Goal: Task Accomplishment & Management: Manage account settings

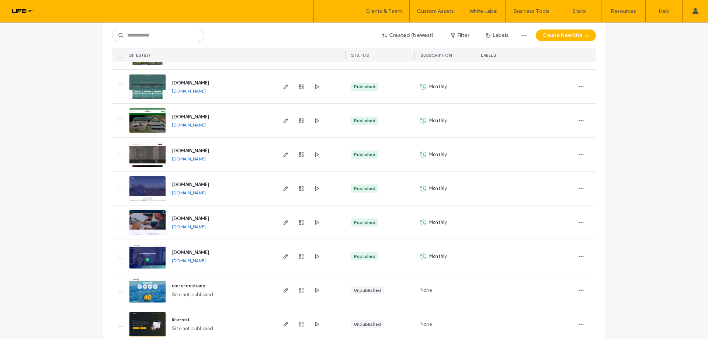
scroll to position [1550, 0]
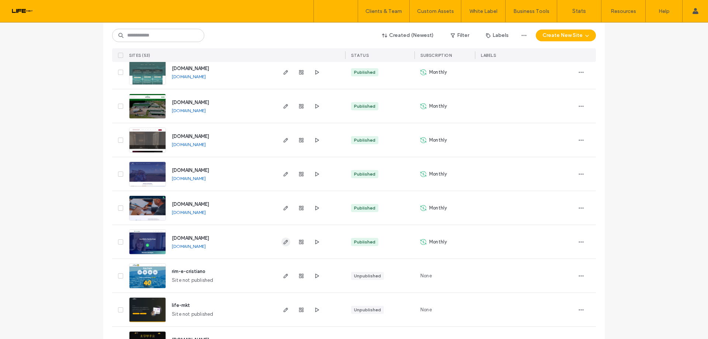
click at [283, 242] on icon "button" at bounding box center [286, 242] width 6 height 6
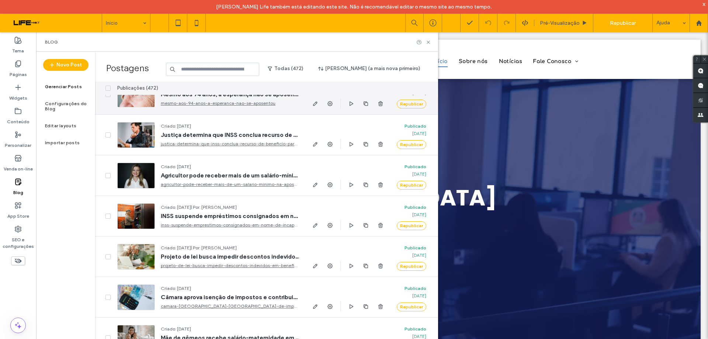
scroll to position [74, 0]
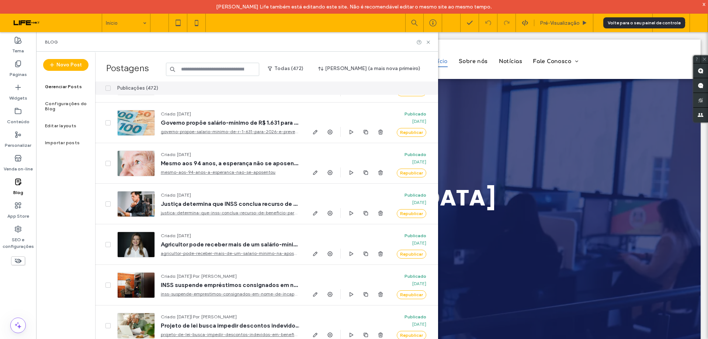
click at [705, 27] on div at bounding box center [699, 23] width 18 height 18
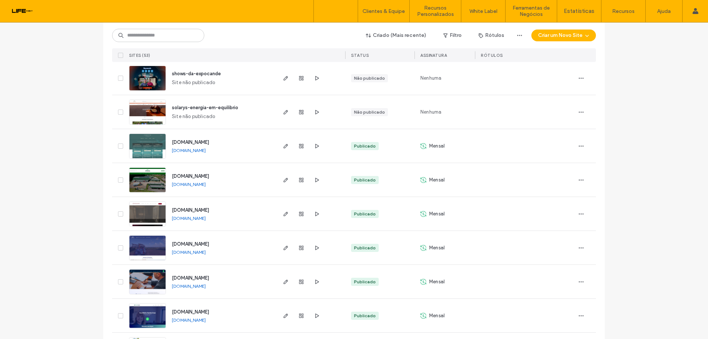
scroll to position [1614, 0]
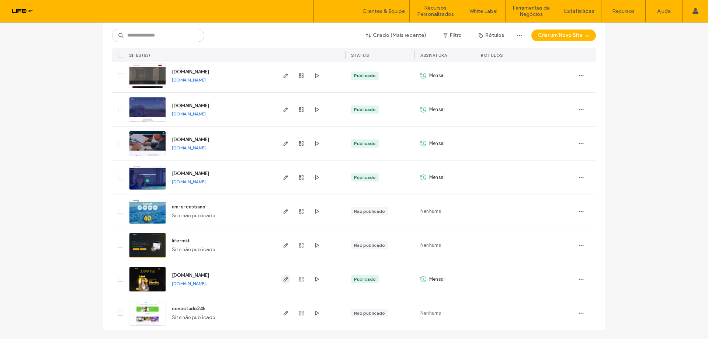
click at [283, 281] on icon "button" at bounding box center [286, 279] width 6 height 6
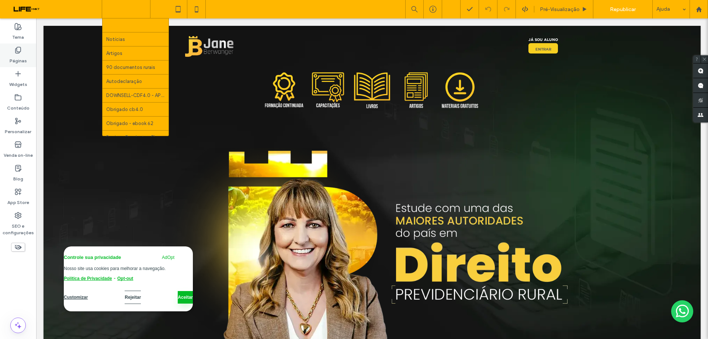
click at [22, 53] on div "Páginas" at bounding box center [18, 56] width 36 height 24
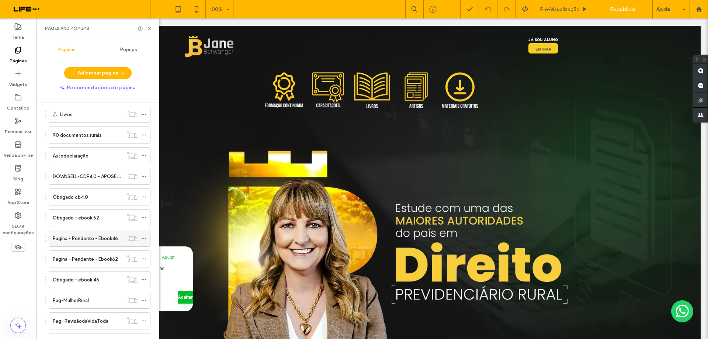
scroll to position [117, 0]
click at [87, 195] on label "Autodeclaração" at bounding box center [71, 196] width 36 height 13
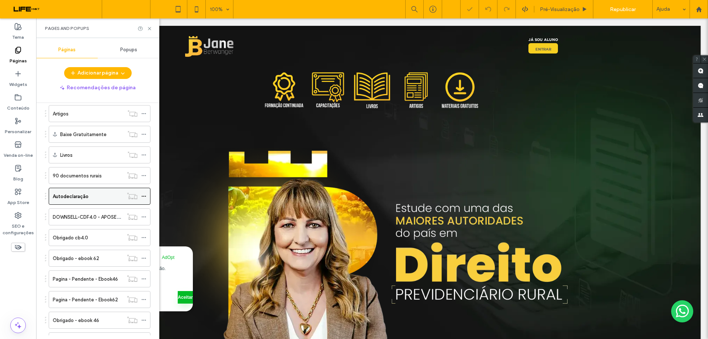
click at [144, 196] on icon at bounding box center [143, 196] width 5 height 5
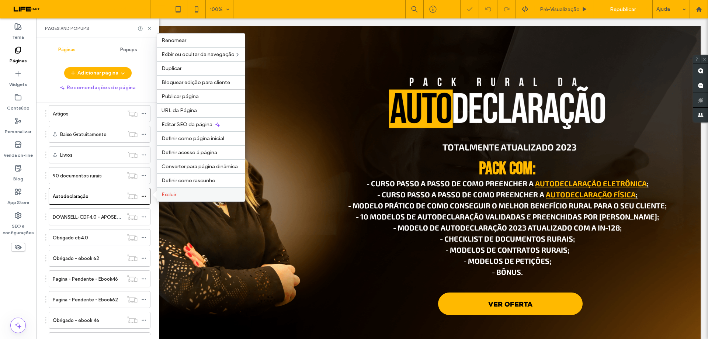
click at [163, 194] on span "Excluir" at bounding box center [169, 194] width 15 height 6
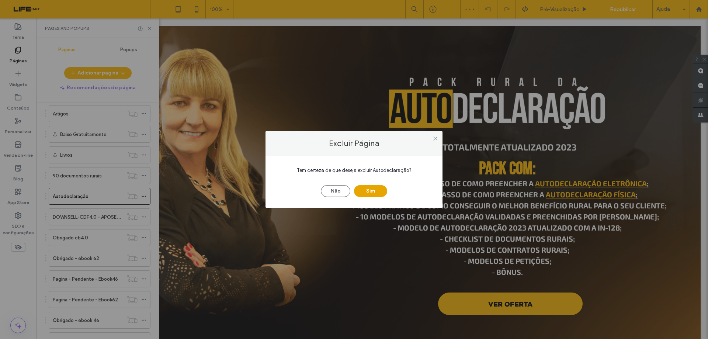
click at [365, 191] on button "Sim" at bounding box center [370, 191] width 33 height 12
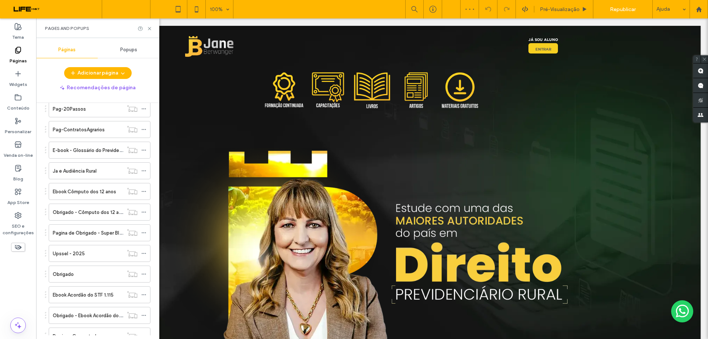
scroll to position [576, 0]
click at [637, 10] on div "Republicar" at bounding box center [623, 9] width 48 height 10
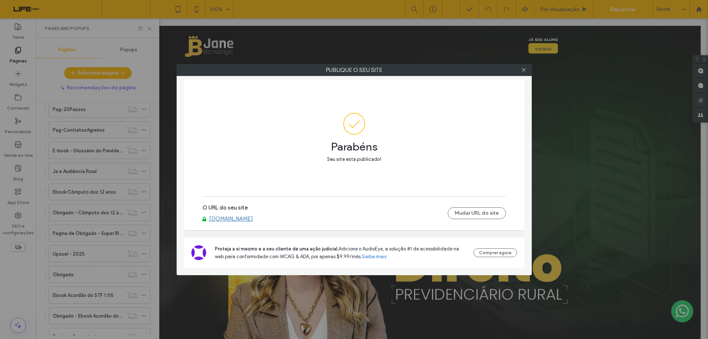
click at [527, 71] on div at bounding box center [524, 70] width 11 height 11
click at [524, 68] on icon at bounding box center [524, 70] width 6 height 6
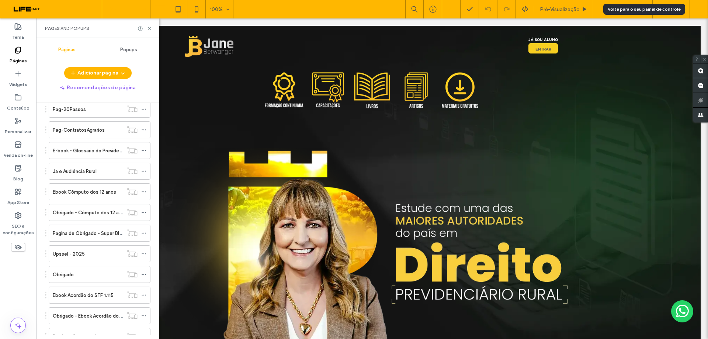
click at [703, 6] on div at bounding box center [699, 9] width 18 height 6
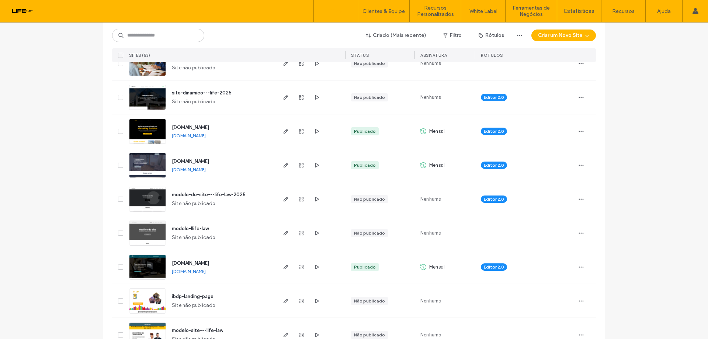
scroll to position [369, 0]
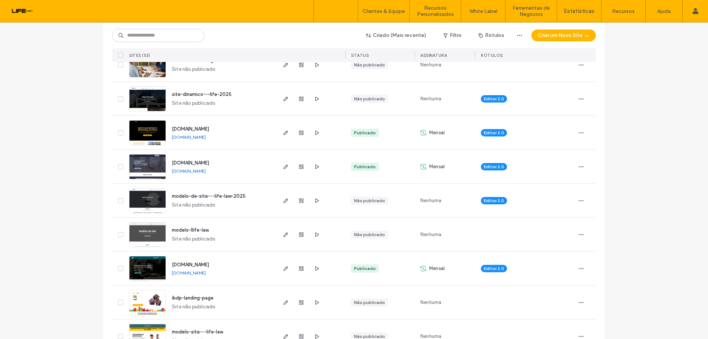
click at [201, 273] on link "[DOMAIN_NAME]" at bounding box center [189, 273] width 34 height 6
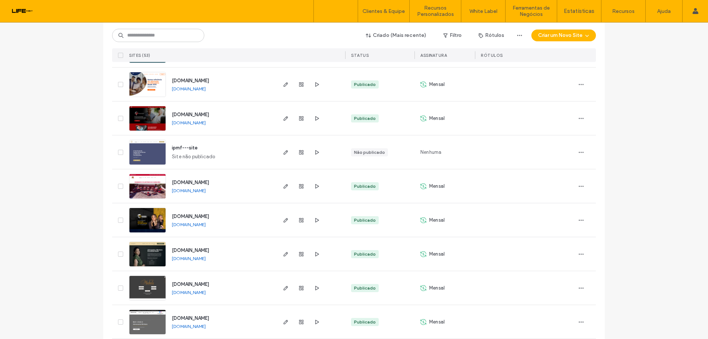
scroll to position [507, 0]
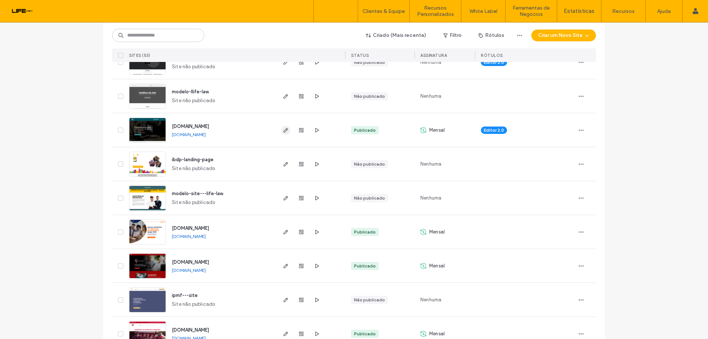
click at [285, 131] on icon "button" at bounding box center [286, 130] width 6 height 6
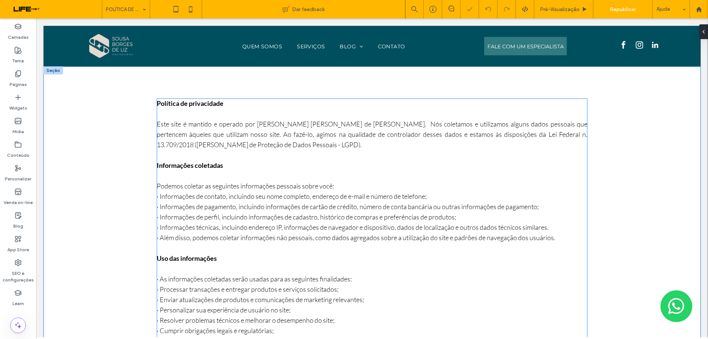
click at [247, 207] on span "Podemos coletar as seguintes informações pessoais sobre você: · Informações de …" at bounding box center [356, 212] width 399 height 60
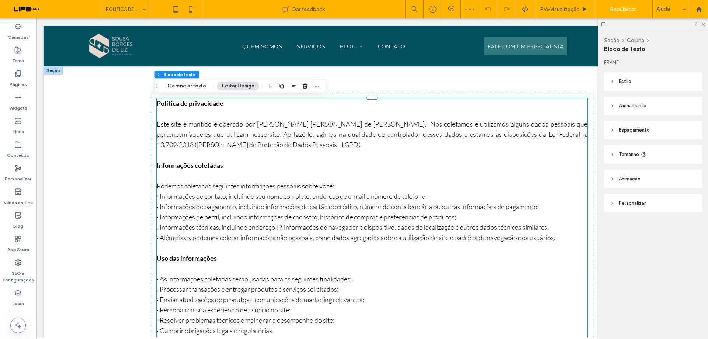
click at [247, 209] on span "Podemos coletar as seguintes informações pessoais sobre você: · Informações de …" at bounding box center [356, 212] width 399 height 60
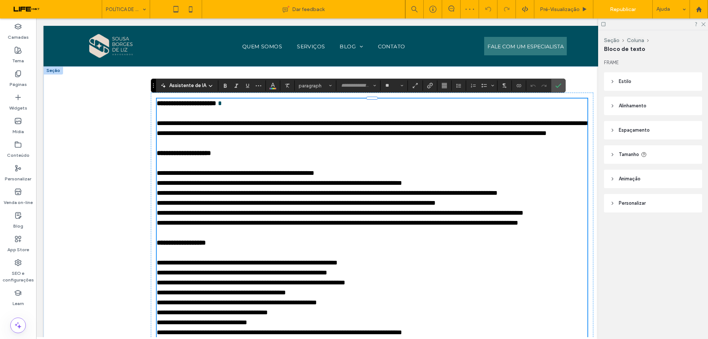
type input "**"
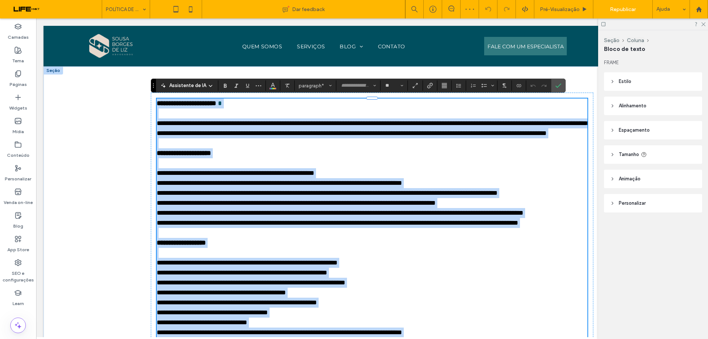
click at [371, 216] on span "**********" at bounding box center [340, 198] width 367 height 56
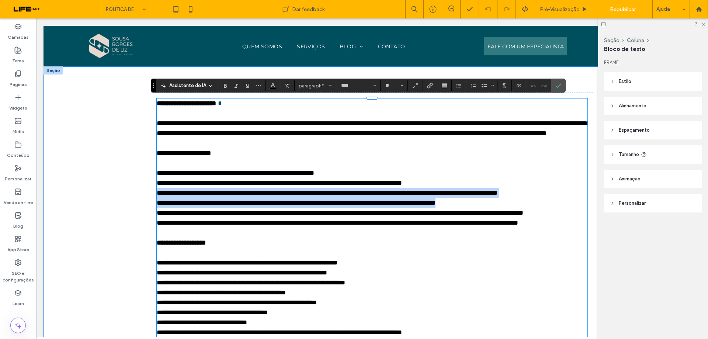
drag, startPoint x: 323, startPoint y: 215, endPoint x: 139, endPoint y: 210, distance: 183.5
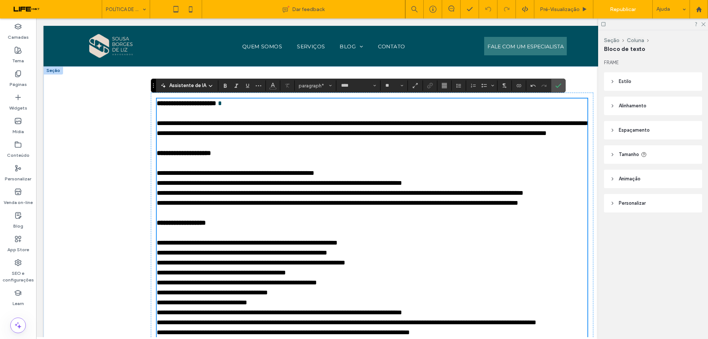
scroll to position [74, 0]
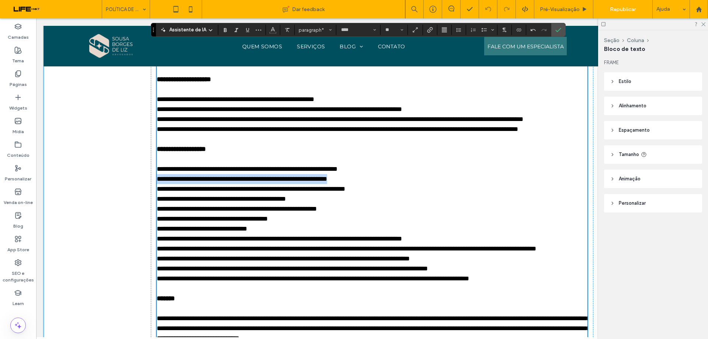
drag, startPoint x: 341, startPoint y: 195, endPoint x: 148, endPoint y: 199, distance: 193.0
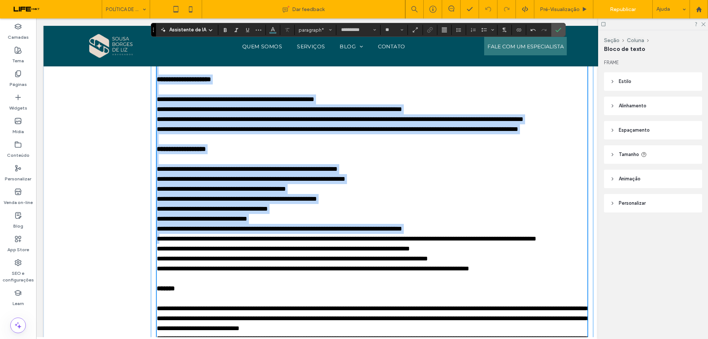
type input "****"
drag, startPoint x: 582, startPoint y: 258, endPoint x: 156, endPoint y: 257, distance: 425.4
click at [157, 257] on span "**********" at bounding box center [347, 219] width 380 height 106
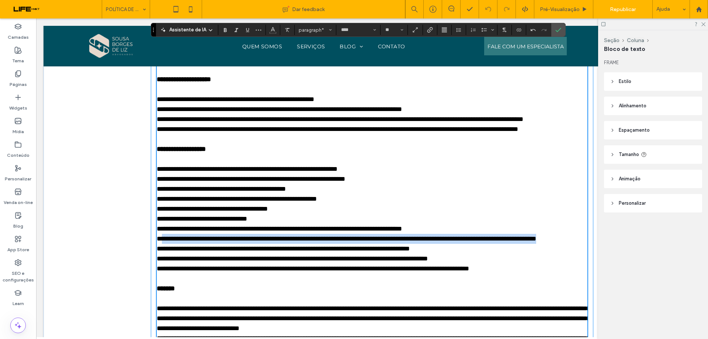
drag, startPoint x: 157, startPoint y: 258, endPoint x: 586, endPoint y: 255, distance: 428.7
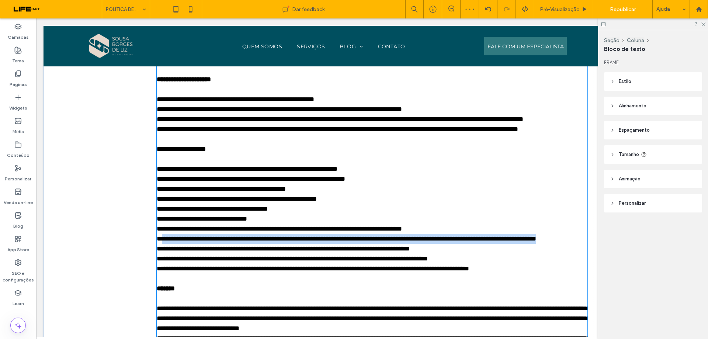
click at [536, 258] on span "**********" at bounding box center [347, 219] width 380 height 106
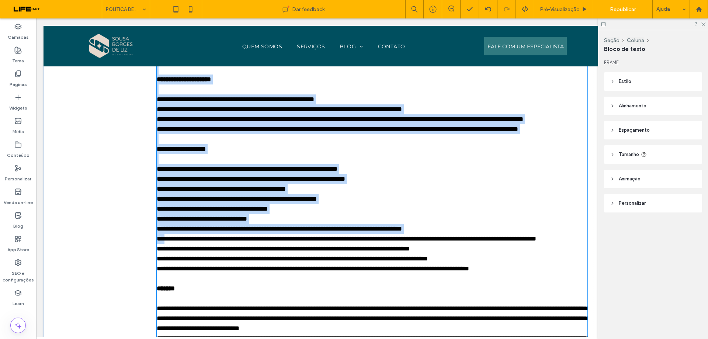
drag, startPoint x: 582, startPoint y: 258, endPoint x: 159, endPoint y: 258, distance: 422.5
click at [159, 258] on span "**********" at bounding box center [347, 219] width 380 height 106
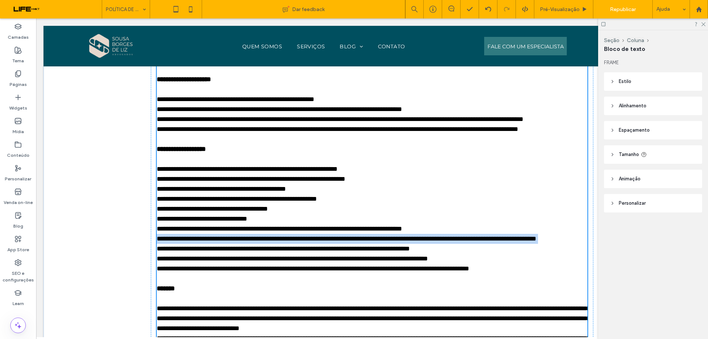
type input "****"
drag, startPoint x: 581, startPoint y: 259, endPoint x: 187, endPoint y: 252, distance: 394.1
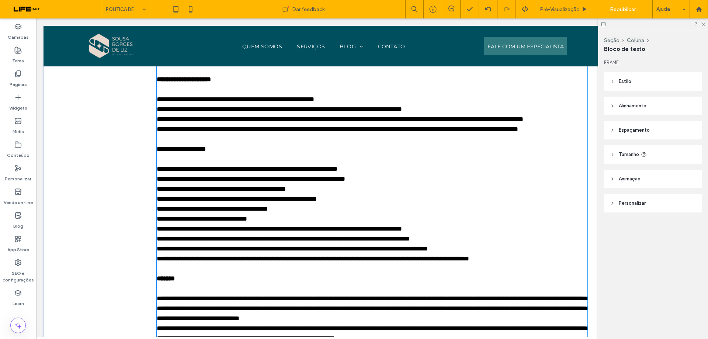
type input "****"
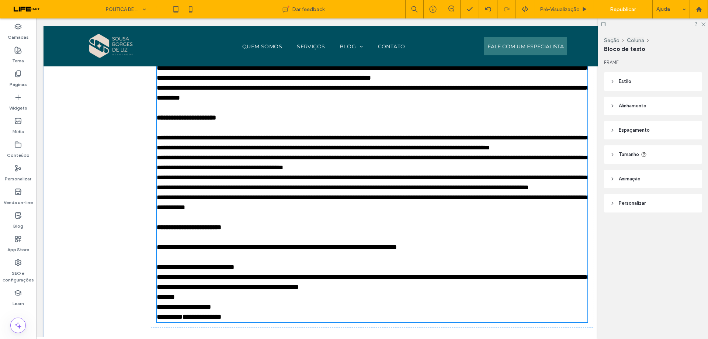
scroll to position [590, 0]
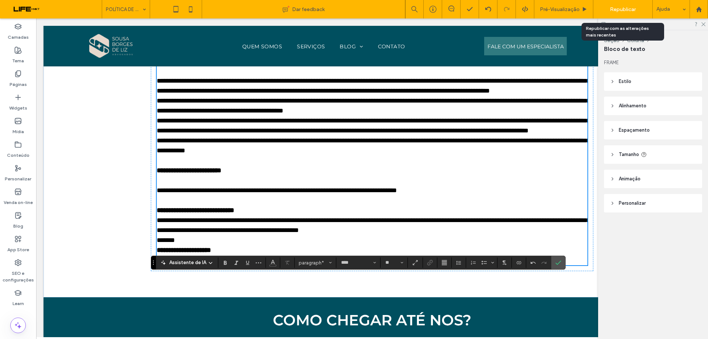
click at [621, 9] on span "Republicar" at bounding box center [623, 9] width 26 height 6
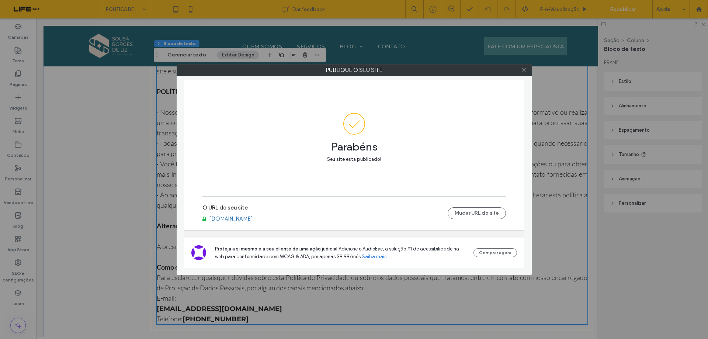
click at [525, 67] on span at bounding box center [524, 70] width 6 height 11
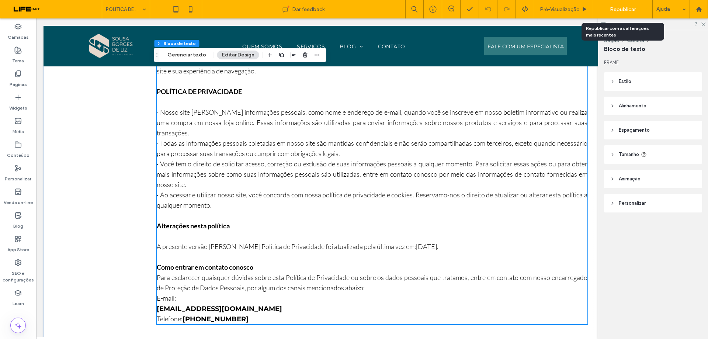
click at [626, 9] on span "Republicar" at bounding box center [623, 9] width 26 height 6
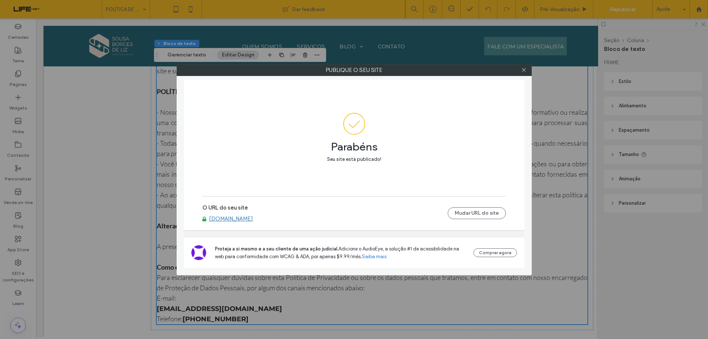
click at [527, 72] on div at bounding box center [524, 70] width 11 height 11
click at [523, 70] on icon at bounding box center [524, 70] width 6 height 6
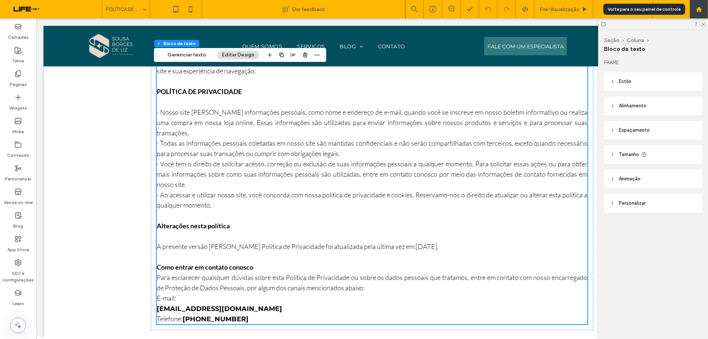
click at [697, 12] on icon at bounding box center [699, 9] width 6 height 6
